Goal: Task Accomplishment & Management: Use online tool/utility

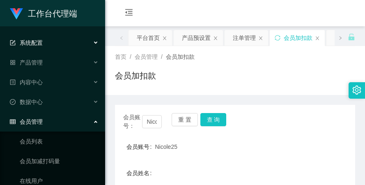
click at [45, 43] on div "系统配置" at bounding box center [52, 42] width 105 height 16
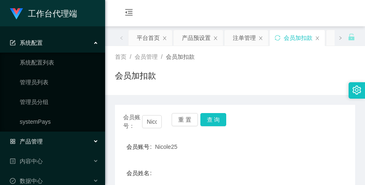
click at [48, 134] on div "产品管理" at bounding box center [52, 141] width 105 height 16
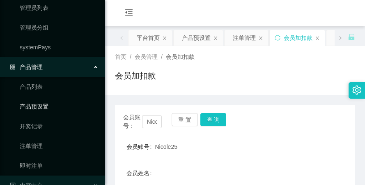
scroll to position [82, 0]
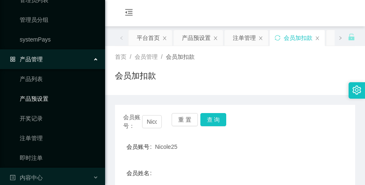
click at [51, 91] on link "产品预设置" at bounding box center [59, 98] width 79 height 16
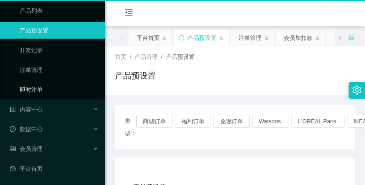
scroll to position [71, 0]
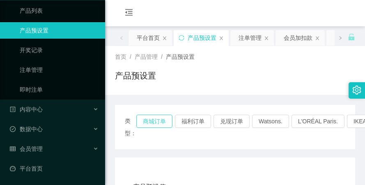
click at [149, 122] on button "商城订单" at bounding box center [154, 120] width 36 height 13
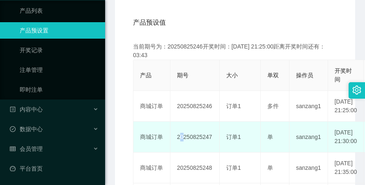
click at [180, 147] on td "20250825247" at bounding box center [194, 136] width 49 height 31
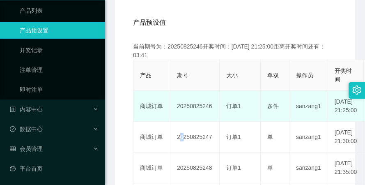
drag, startPoint x: 174, startPoint y: 109, endPoint x: 211, endPoint y: 109, distance: 36.9
click at [211, 109] on td "20250825246" at bounding box center [194, 106] width 49 height 31
copy td "20250825246"
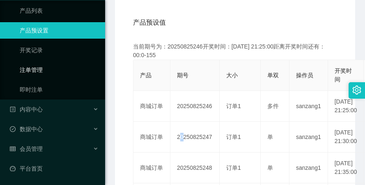
click at [71, 66] on link "注单管理" at bounding box center [59, 70] width 79 height 16
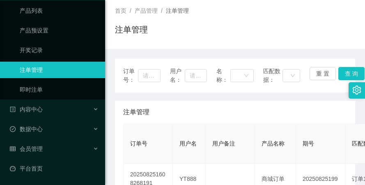
scroll to position [41, 0]
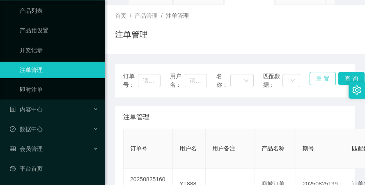
click at [321, 80] on button "重 置" at bounding box center [322, 78] width 26 height 13
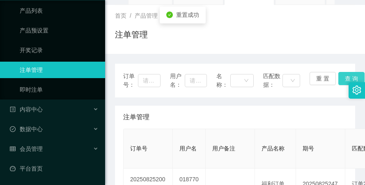
click at [338, 77] on button "查 询" at bounding box center [351, 78] width 26 height 13
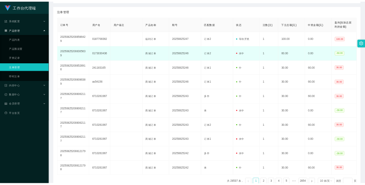
scroll to position [123, 0]
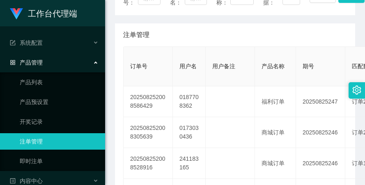
click at [215, 31] on div "注单管理" at bounding box center [235, 34] width 224 height 23
